Goal: Task Accomplishment & Management: Use online tool/utility

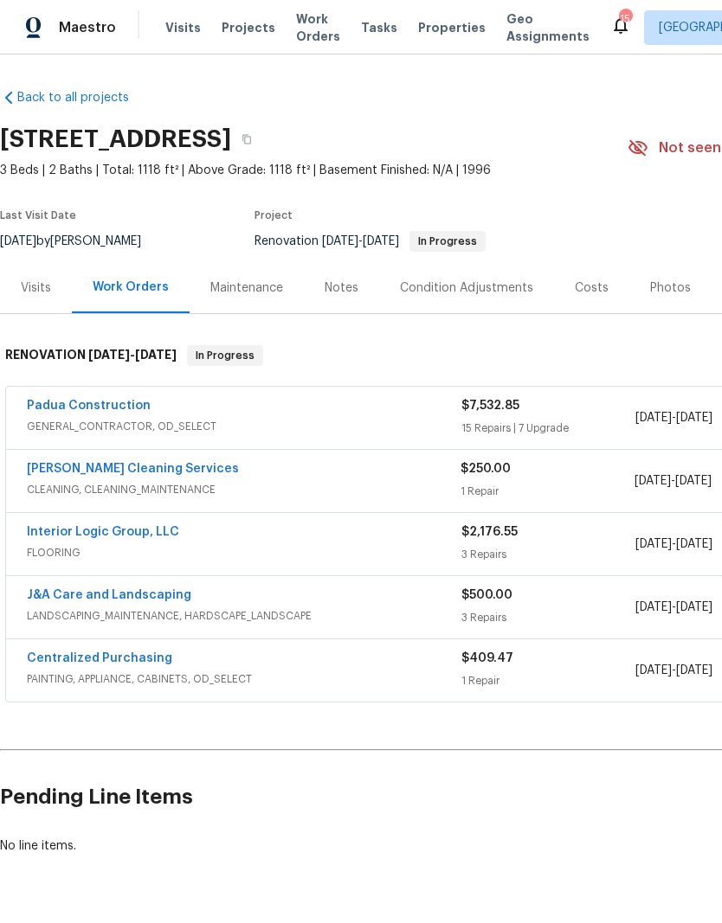
click at [337, 294] on div "Notes" at bounding box center [341, 287] width 34 height 17
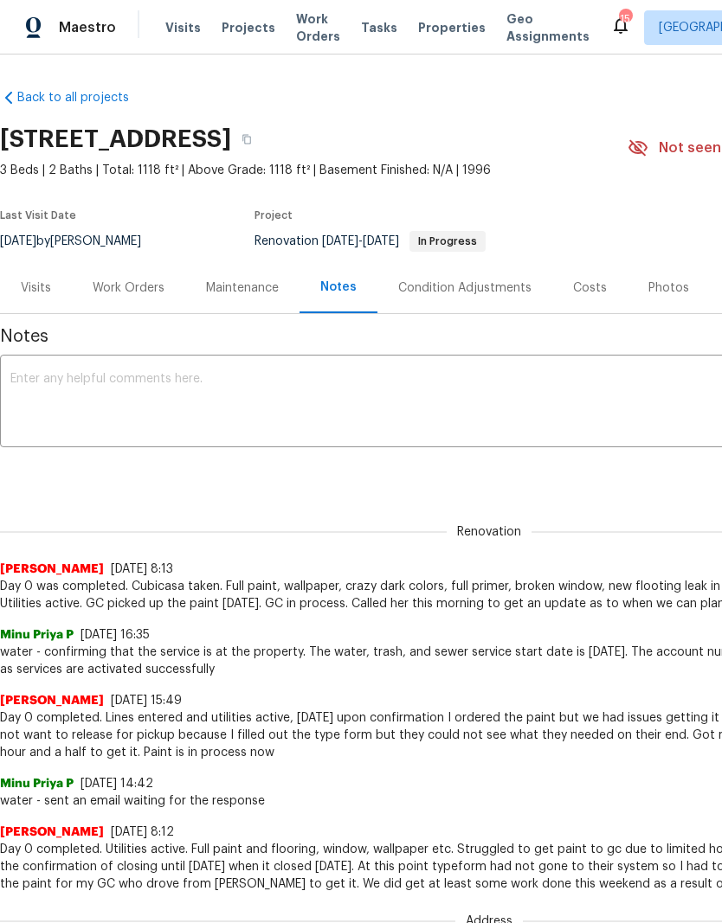
click at [112, 403] on textarea at bounding box center [488, 403] width 957 height 61
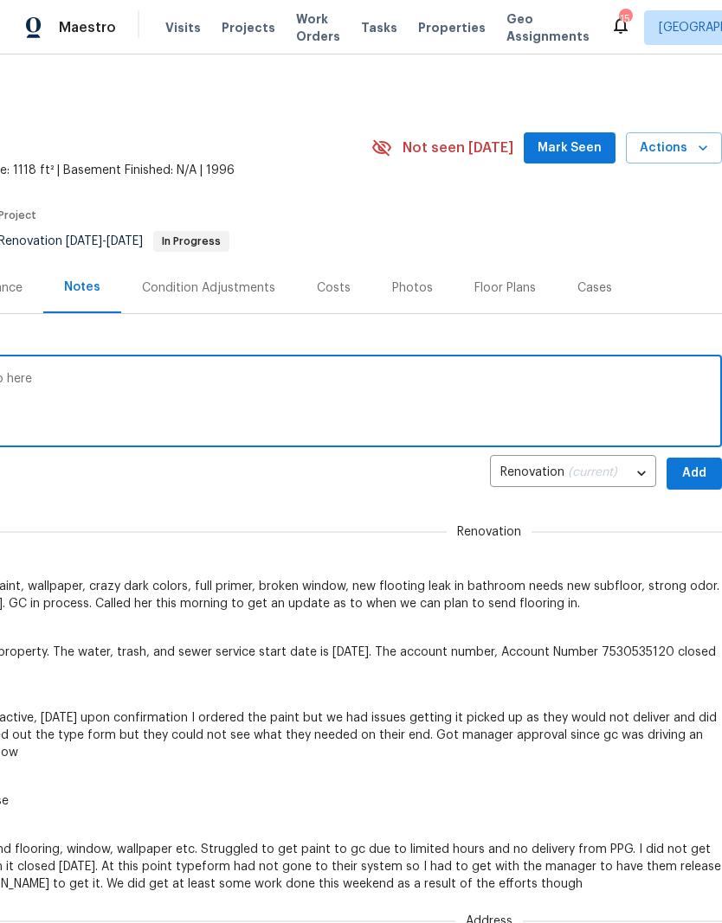
scroll to position [0, 256]
type textarea "Moving cleaning to Thursday. More work to do here"
click at [700, 474] on span "Add" at bounding box center [694, 474] width 28 height 22
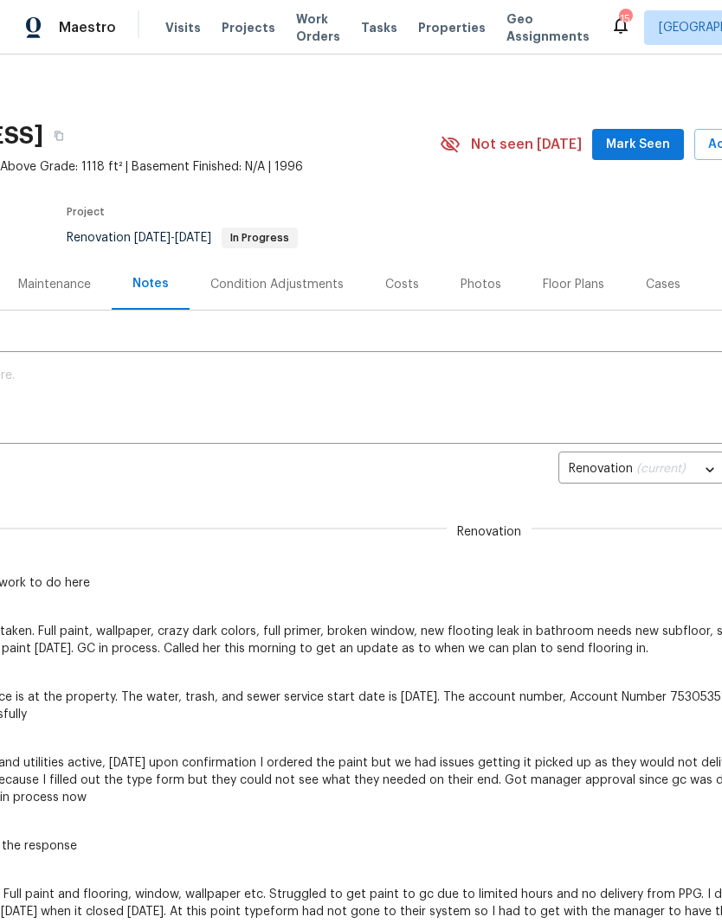
scroll to position [3, 221]
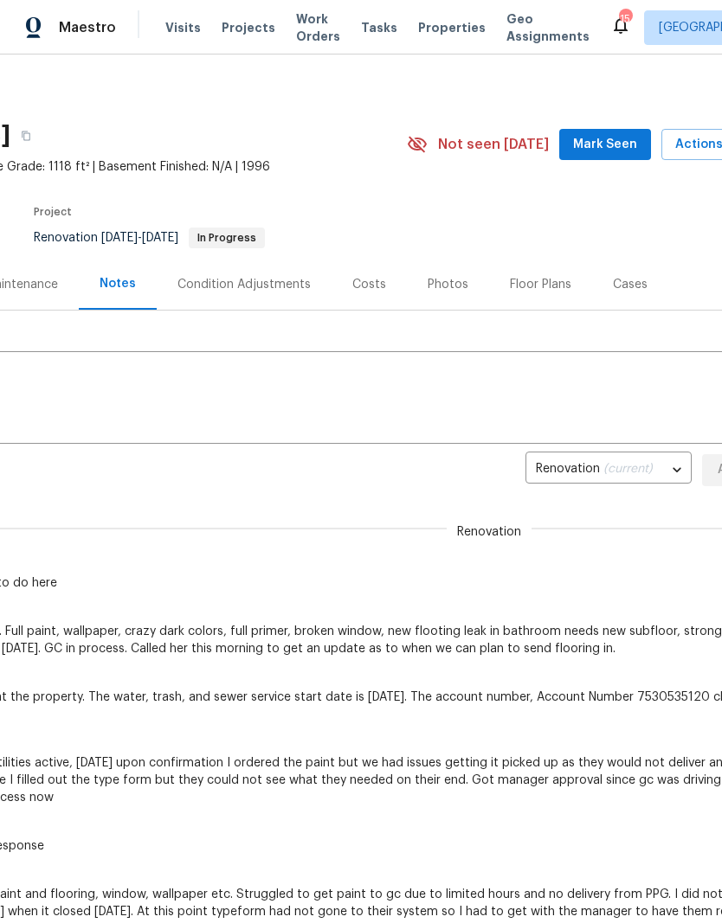
click at [607, 140] on span "Mark Seen" at bounding box center [605, 145] width 64 height 22
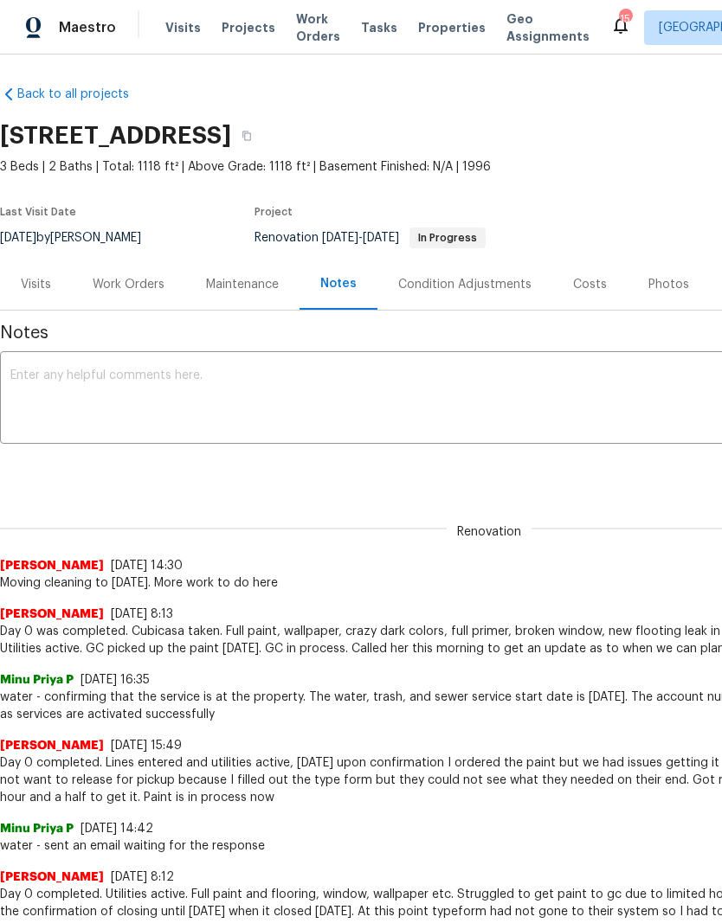
scroll to position [3, 0]
click at [37, 289] on div "Visits" at bounding box center [36, 284] width 30 height 17
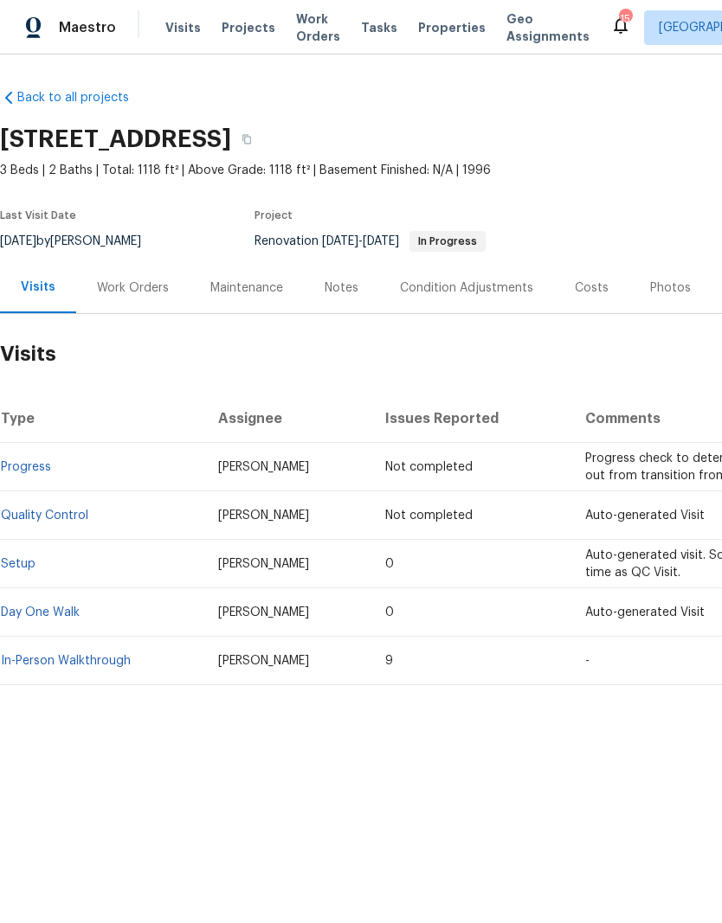
click at [150, 299] on div "Work Orders" at bounding box center [132, 287] width 113 height 51
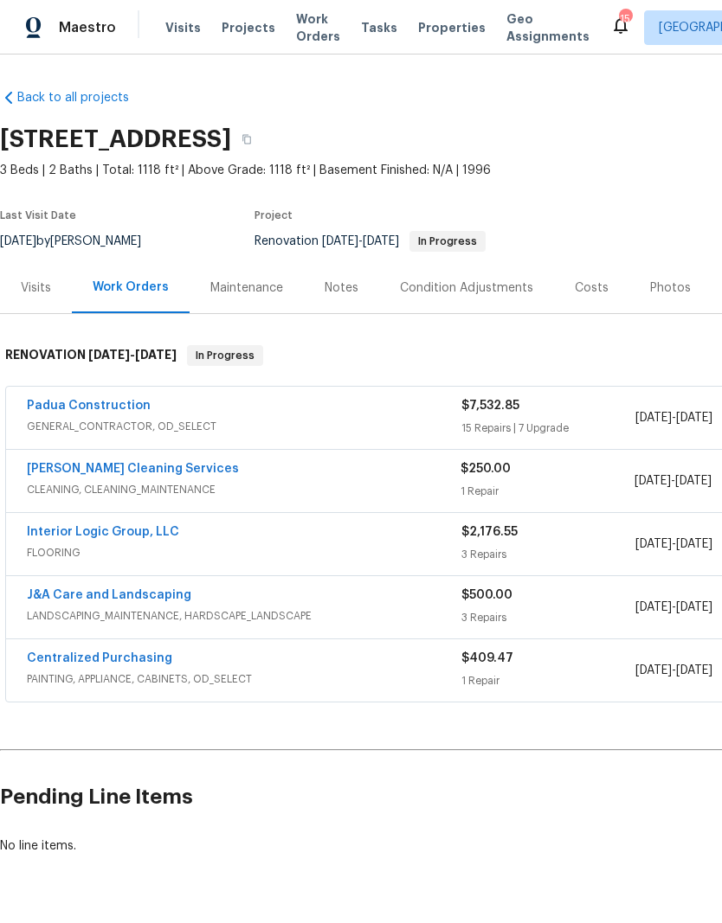
click at [126, 473] on link "DePascale Cleaning Services" at bounding box center [133, 469] width 212 height 12
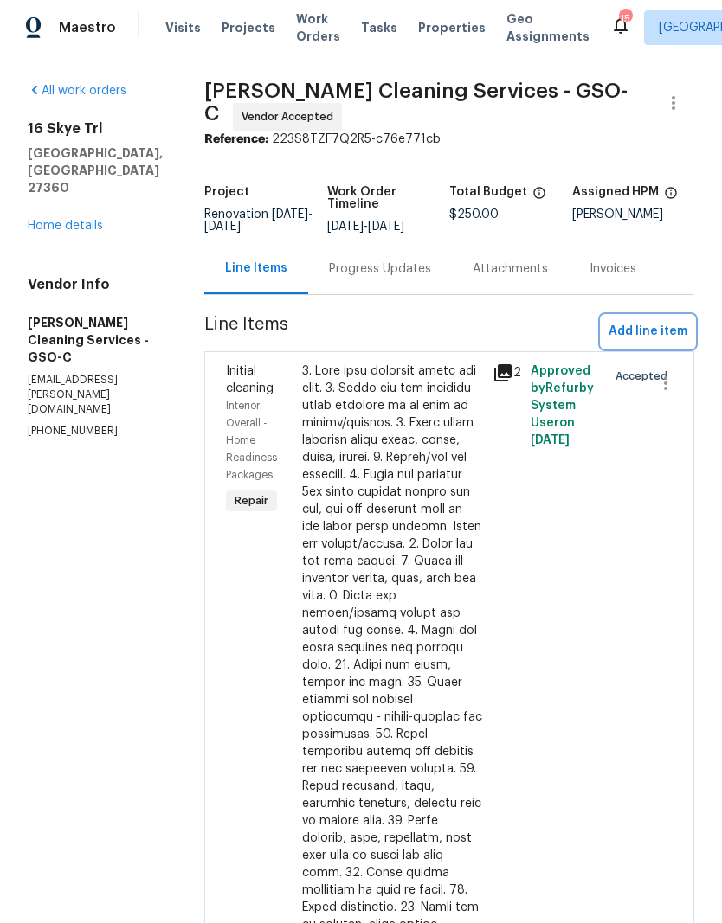
click at [643, 333] on span "Add line item" at bounding box center [647, 332] width 79 height 22
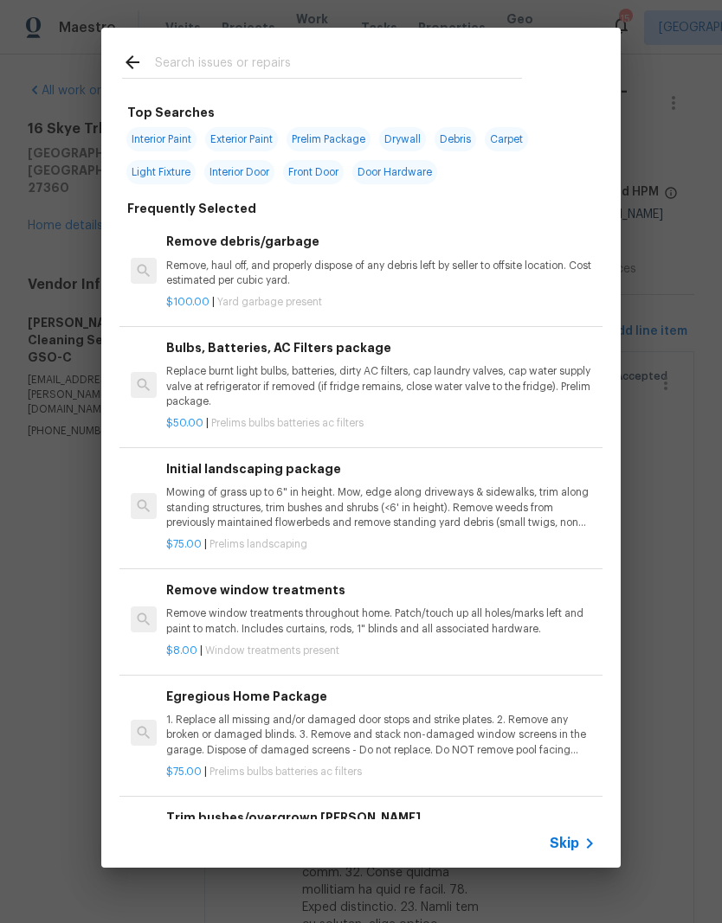
click at [254, 61] on input "text" at bounding box center [338, 65] width 367 height 26
type input "Trip"
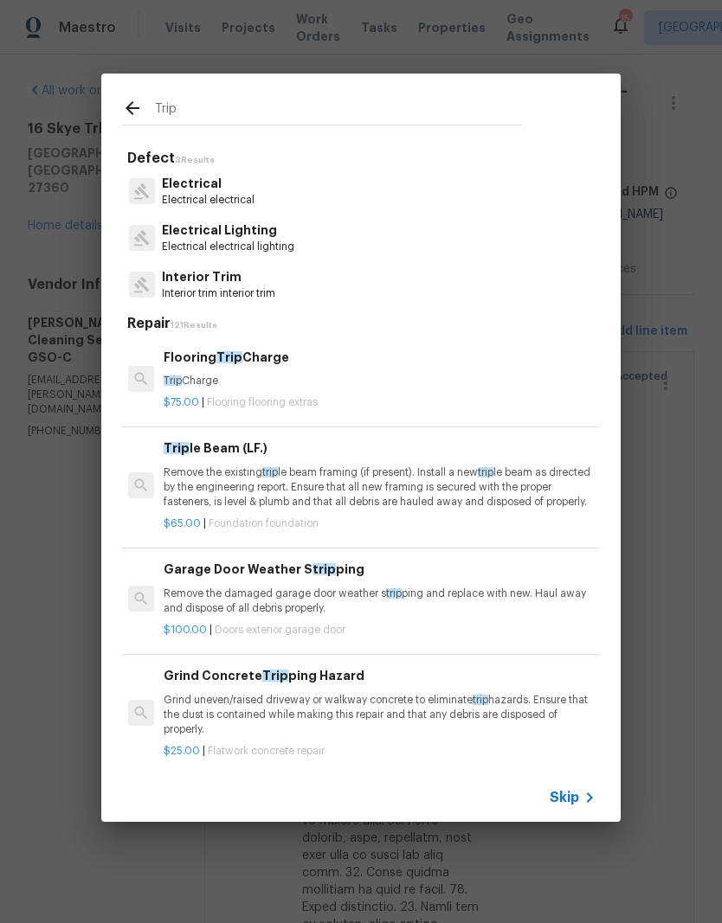
scroll to position [0, 3]
click at [207, 379] on p "Trip Charge" at bounding box center [378, 381] width 429 height 15
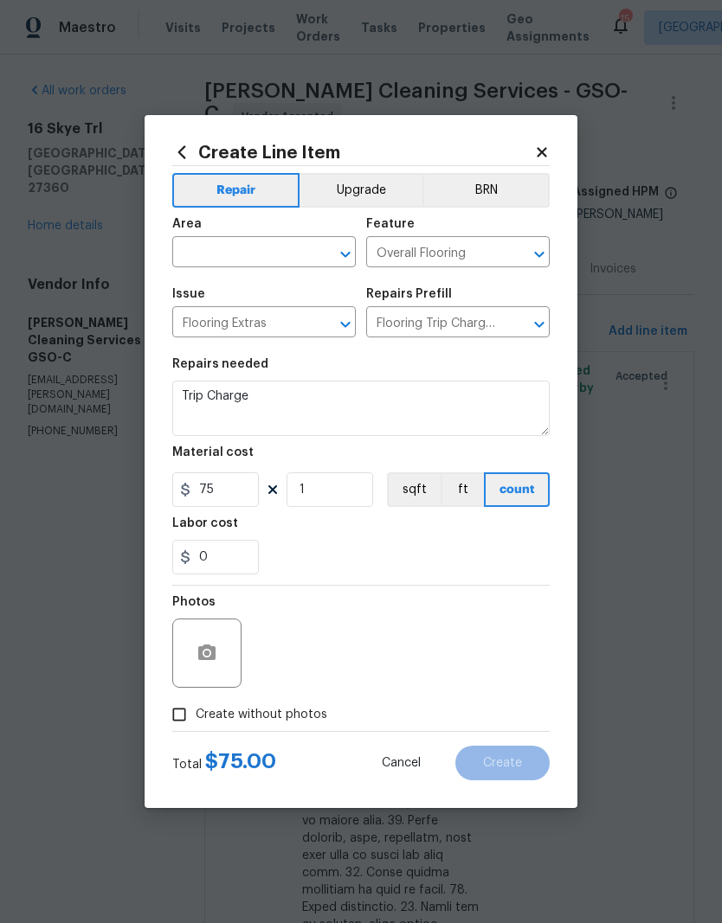
click at [276, 267] on span "Area ​" at bounding box center [263, 243] width 183 height 70
click at [222, 244] on input "text" at bounding box center [239, 254] width 135 height 27
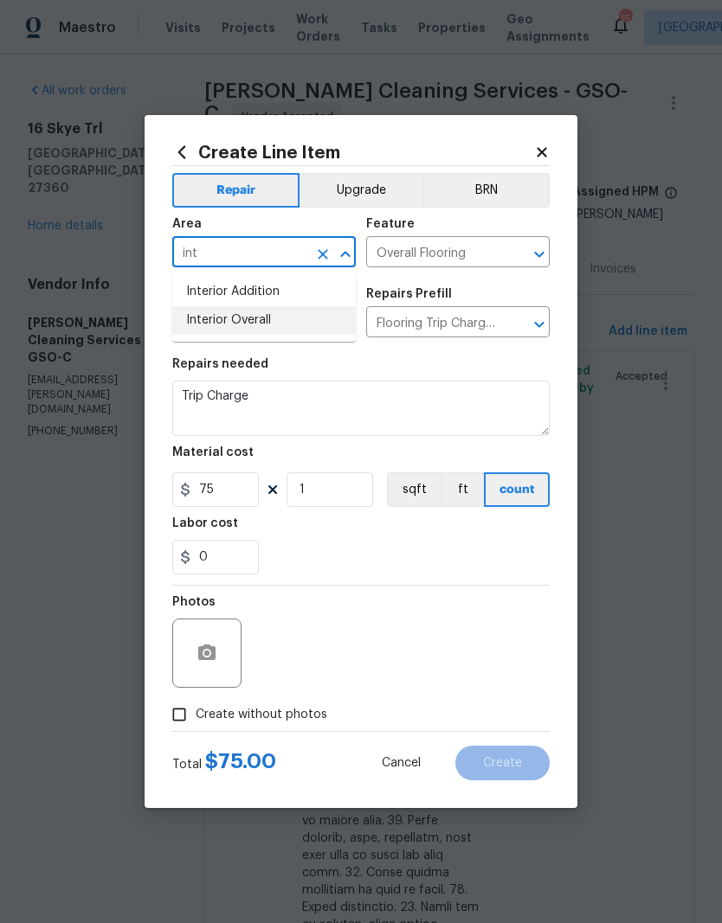
click at [255, 326] on li "Interior Overall" at bounding box center [263, 320] width 183 height 29
type input "Interior Overall"
click at [254, 325] on input "Flooring Extras" at bounding box center [239, 324] width 135 height 27
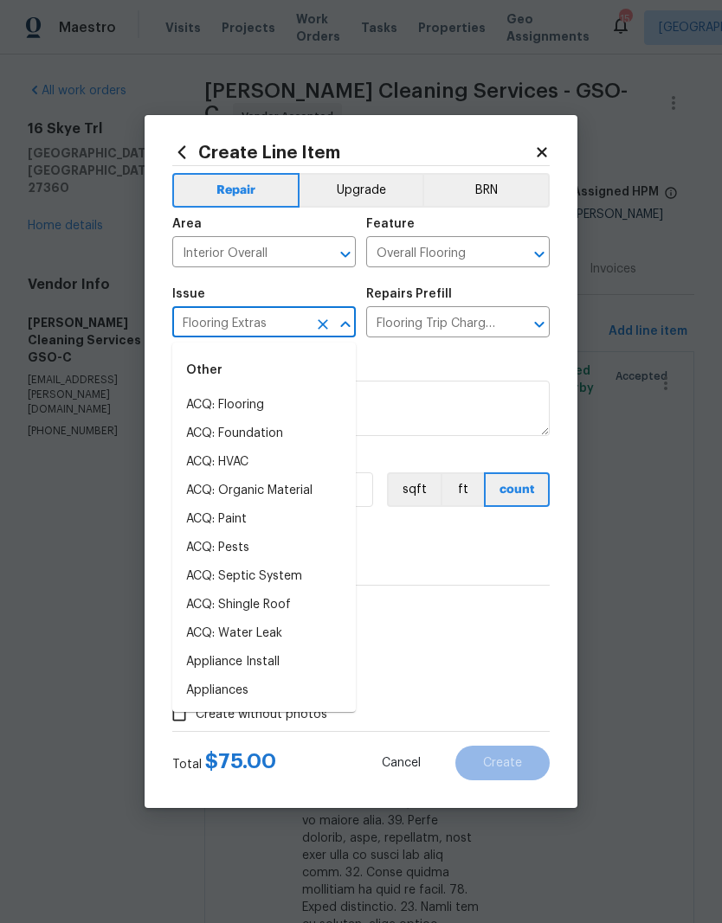
click at [408, 374] on div "Repairs needed" at bounding box center [360, 369] width 377 height 22
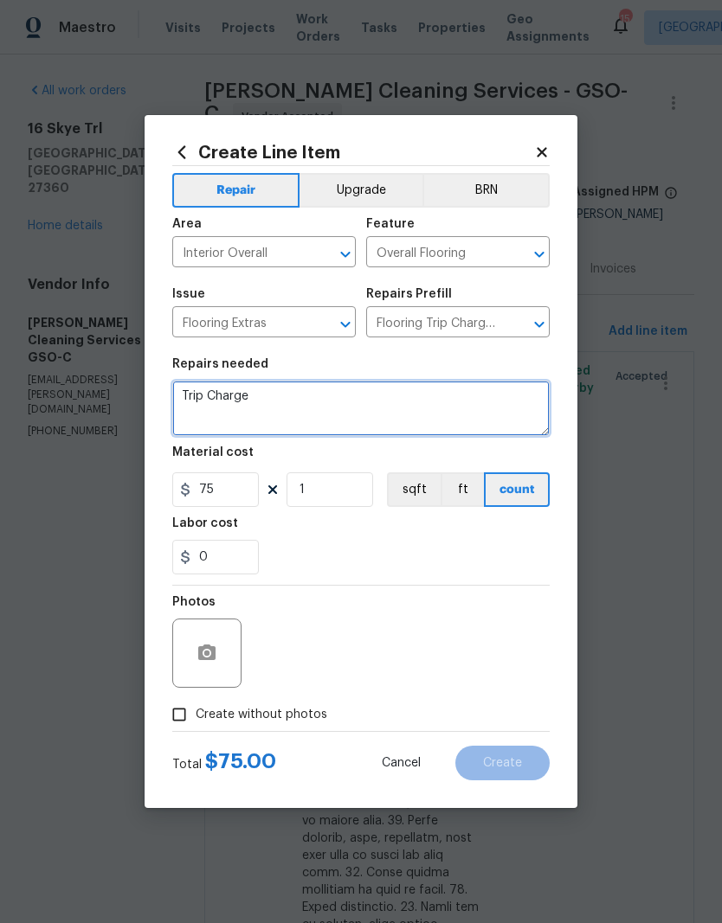
click at [283, 398] on textarea "Trip Charge" at bounding box center [360, 408] width 377 height 55
type textarea "Trip Charge"
click at [333, 561] on div "0" at bounding box center [360, 557] width 377 height 35
click at [190, 728] on input "Create without photos" at bounding box center [179, 714] width 33 height 33
checkbox input "true"
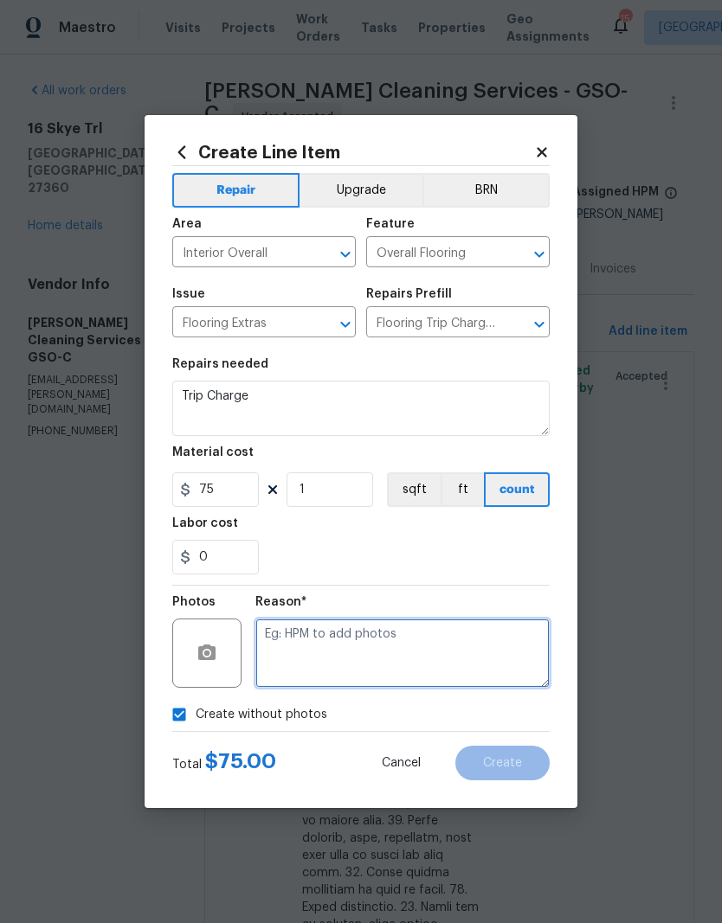
click at [340, 664] on textarea at bounding box center [402, 653] width 294 height 69
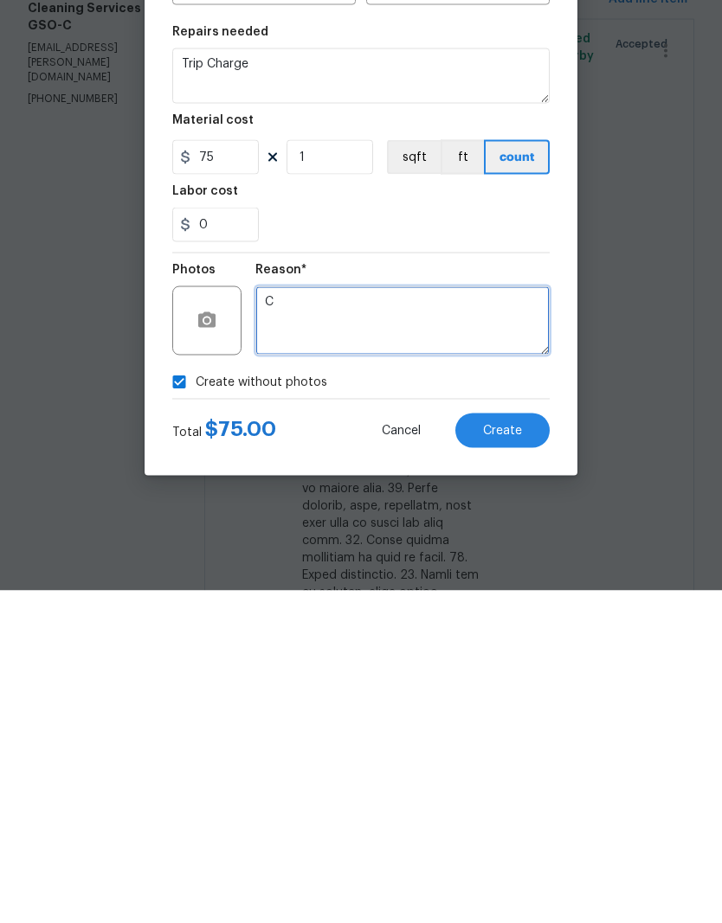
type textarea "C"
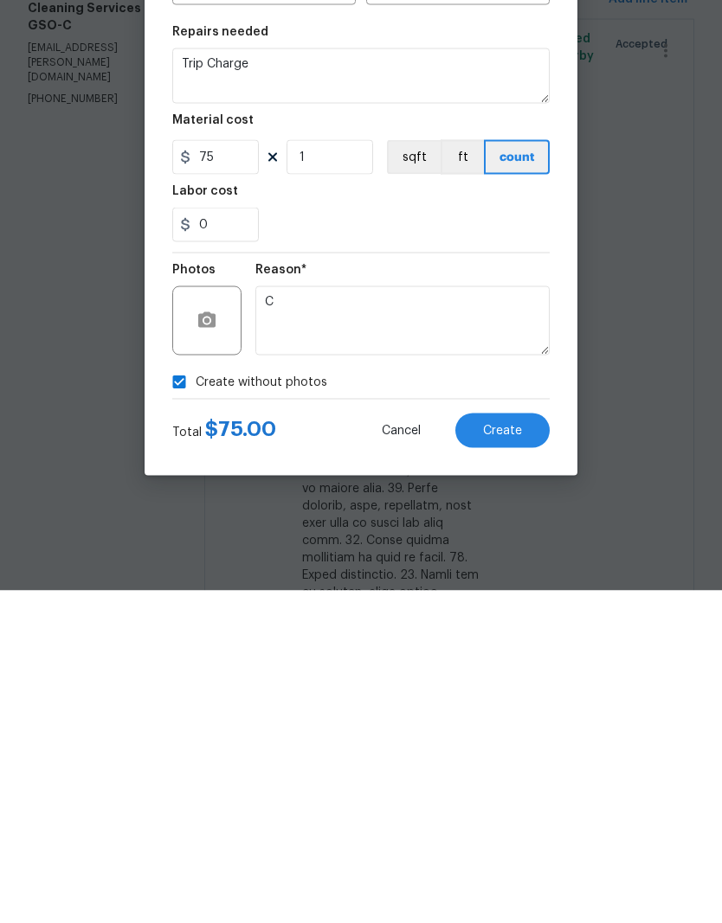
click at [514, 757] on span "Create" at bounding box center [502, 763] width 39 height 13
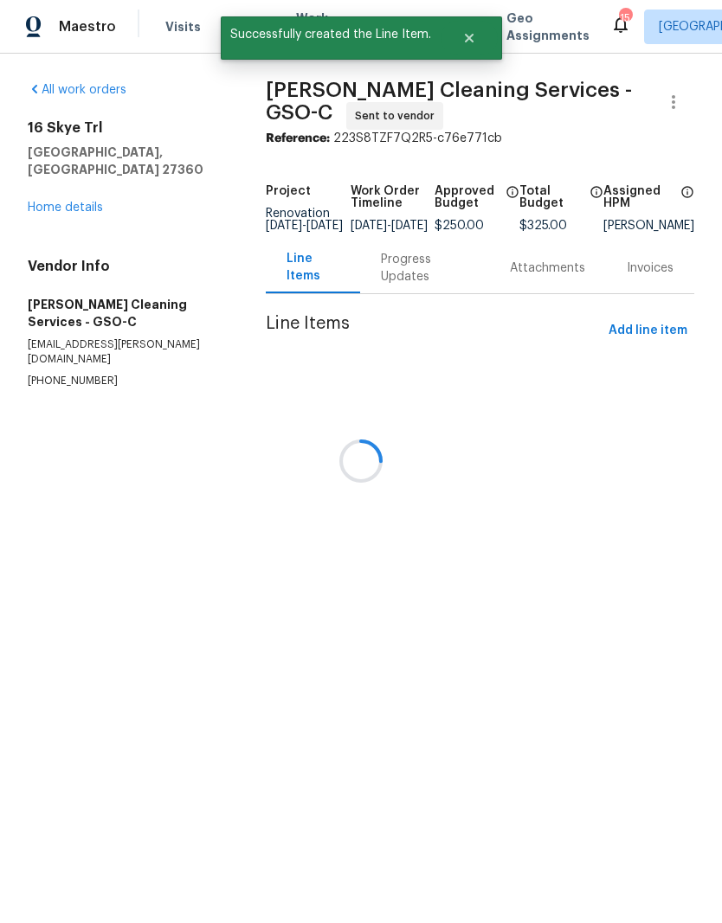
scroll to position [1, 0]
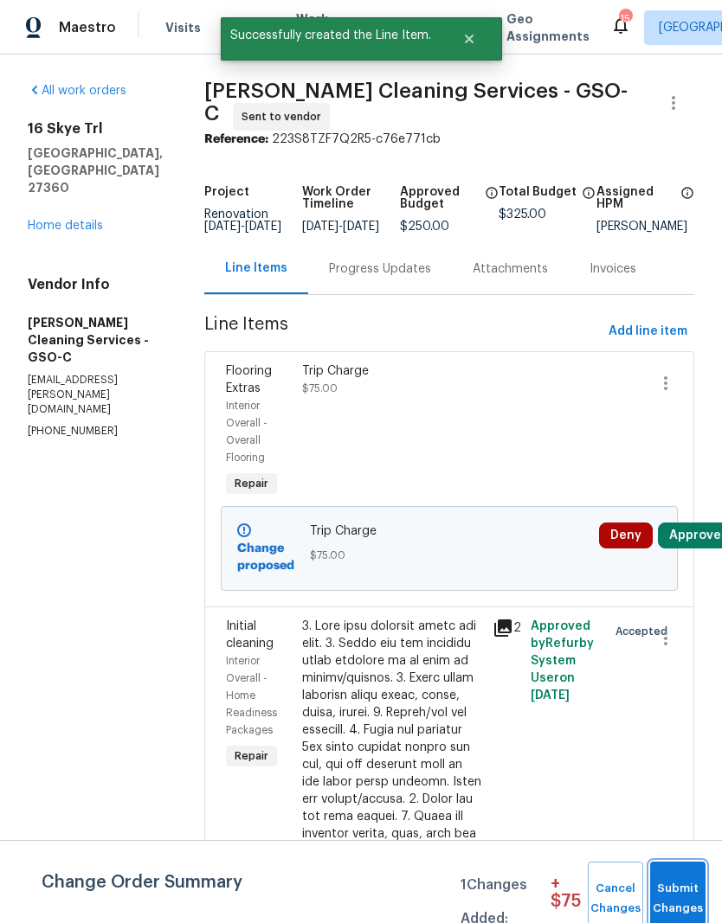
click at [686, 889] on span "Submit Changes" at bounding box center [678, 899] width 38 height 40
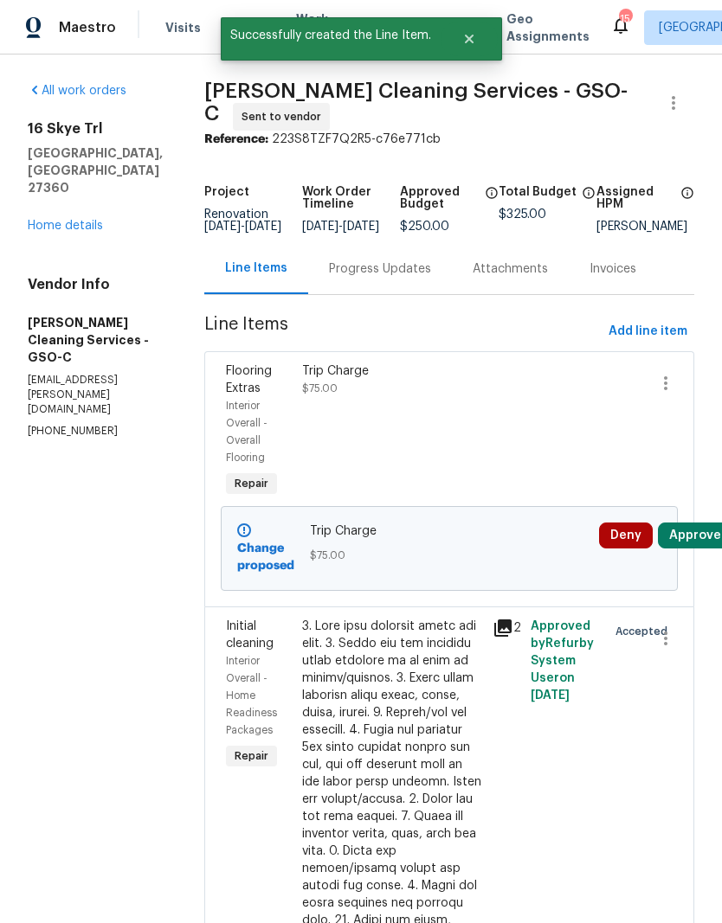
click at [694, 549] on button "Approve" at bounding box center [695, 536] width 74 height 26
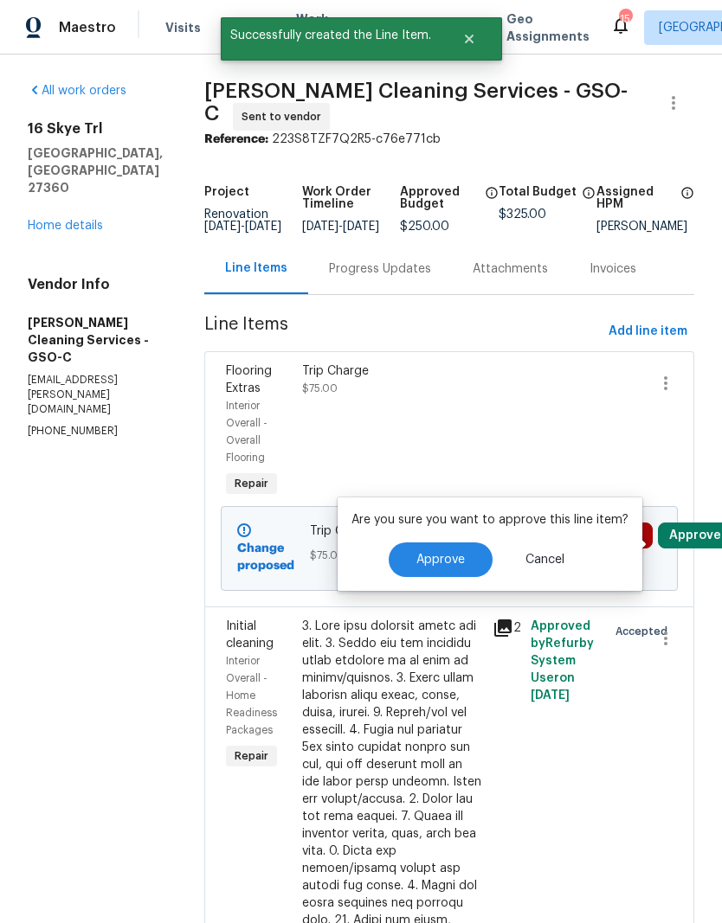
scroll to position [0, 0]
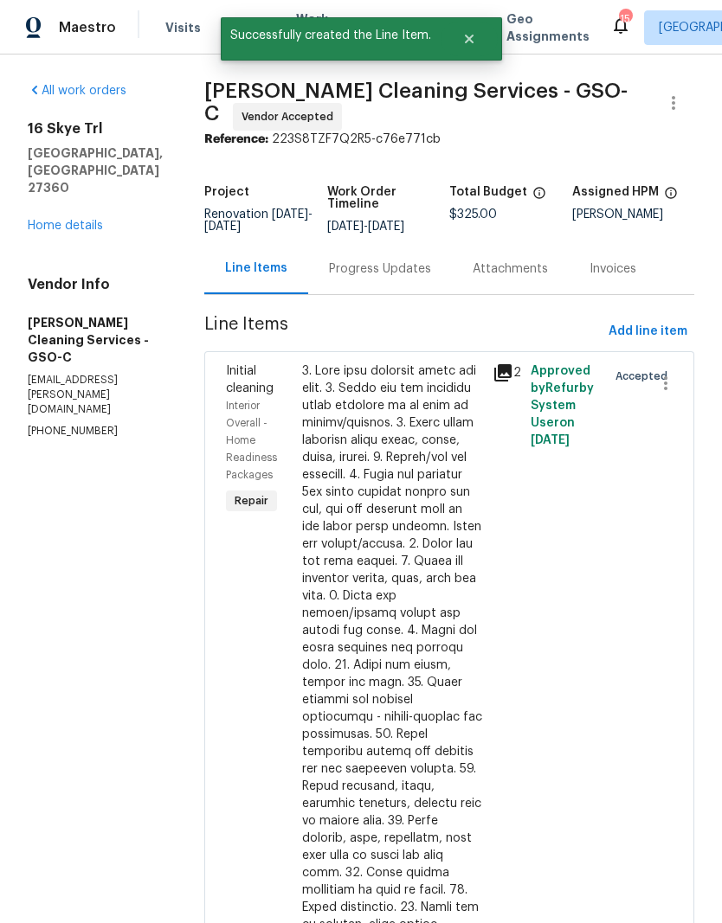
click at [76, 230] on link "Home details" at bounding box center [65, 226] width 75 height 12
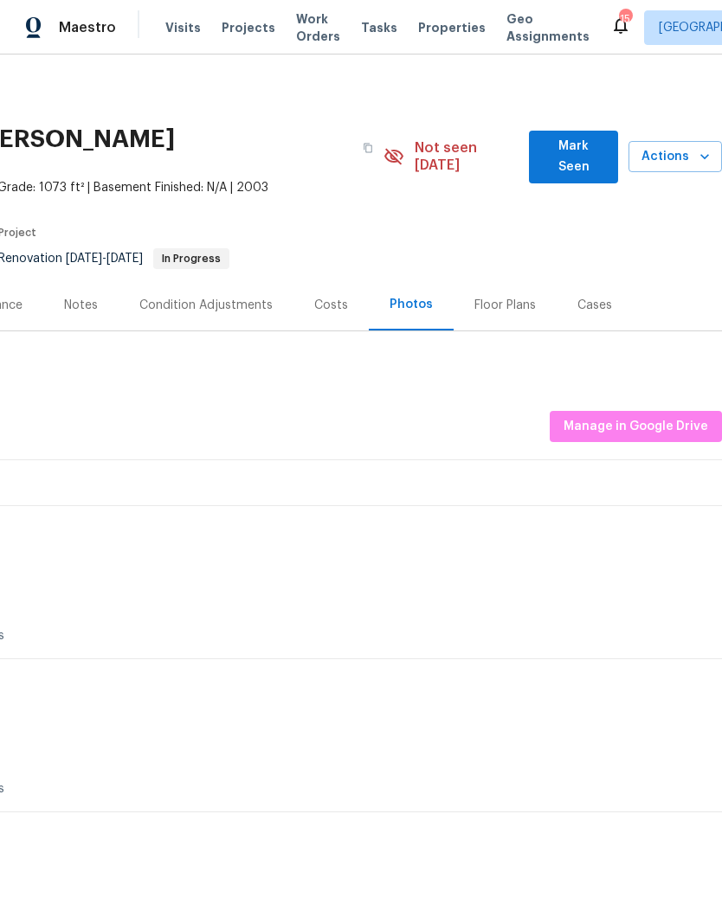
scroll to position [0, 256]
click at [631, 416] on span "Manage in Google Drive" at bounding box center [635, 427] width 145 height 22
